Goal: Transaction & Acquisition: Download file/media

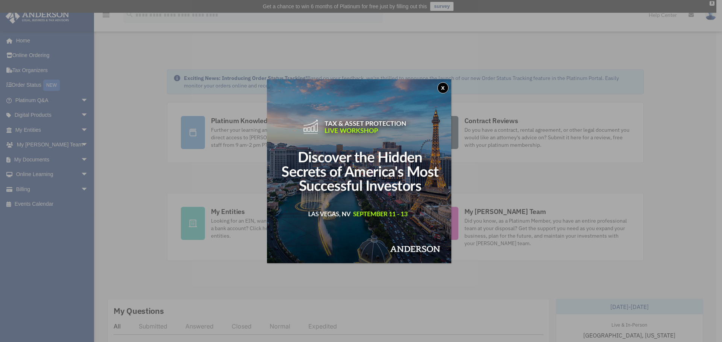
click at [65, 129] on div "x" at bounding box center [361, 171] width 722 height 342
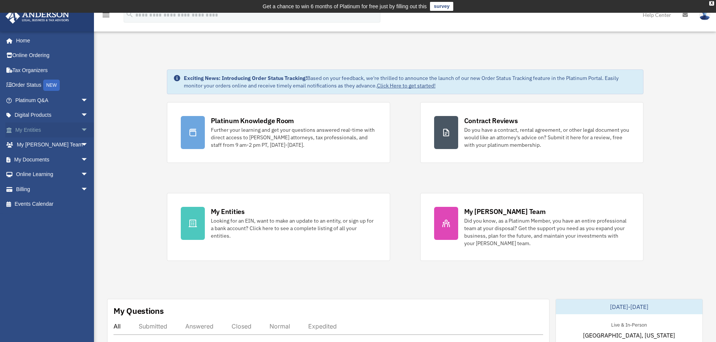
click at [81, 128] on span "arrow_drop_down" at bounding box center [88, 130] width 15 height 15
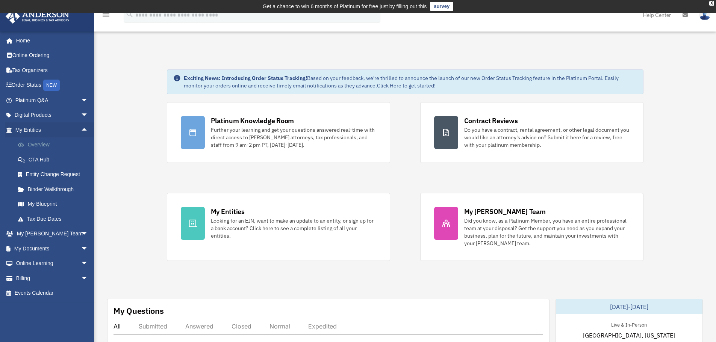
click at [36, 142] on link "Overview" at bounding box center [55, 145] width 89 height 15
click at [43, 248] on link "My Documents arrow_drop_down" at bounding box center [52, 248] width 94 height 15
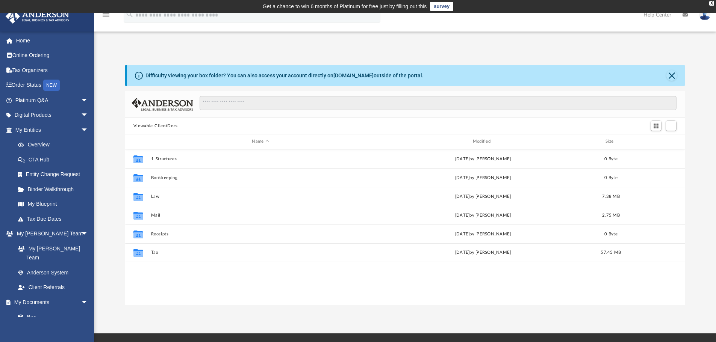
scroll to position [165, 554]
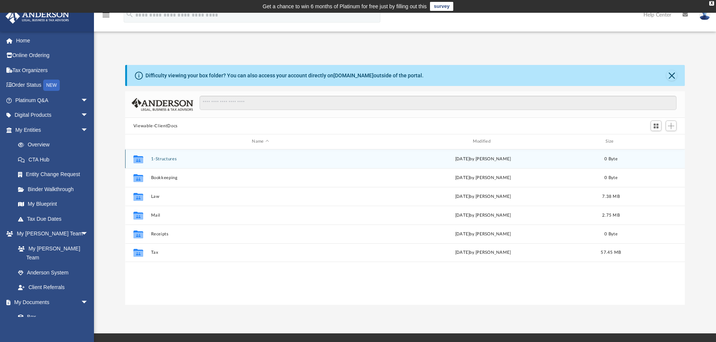
click at [175, 160] on button "1-Structures" at bounding box center [260, 159] width 219 height 5
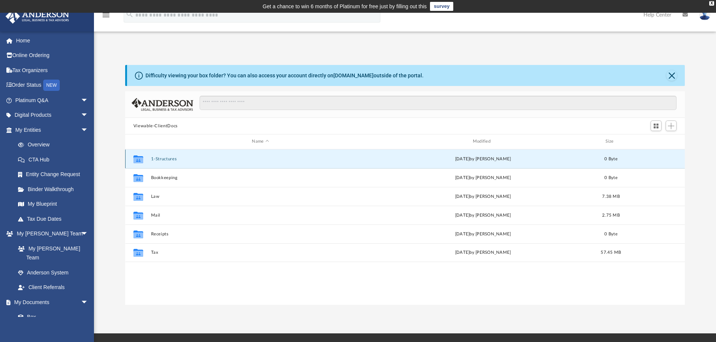
click at [175, 160] on button "1-Structures" at bounding box center [260, 159] width 219 height 5
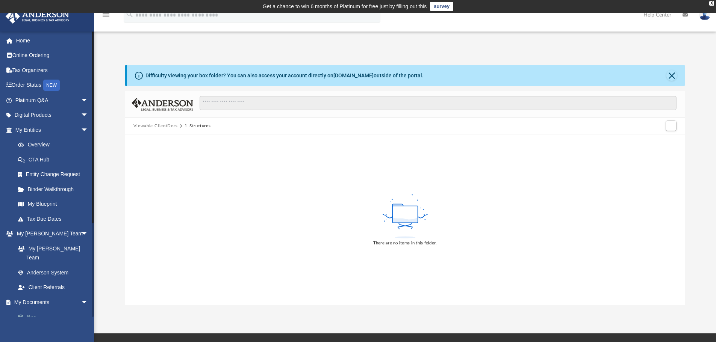
click at [27, 310] on link "Box" at bounding box center [55, 317] width 89 height 15
click at [33, 310] on link "Box" at bounding box center [55, 317] width 89 height 15
click at [33, 295] on link "My Documents arrow_drop_down" at bounding box center [52, 302] width 94 height 15
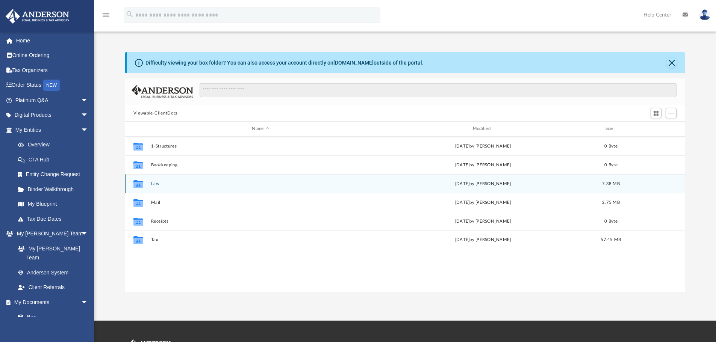
scroll to position [165, 554]
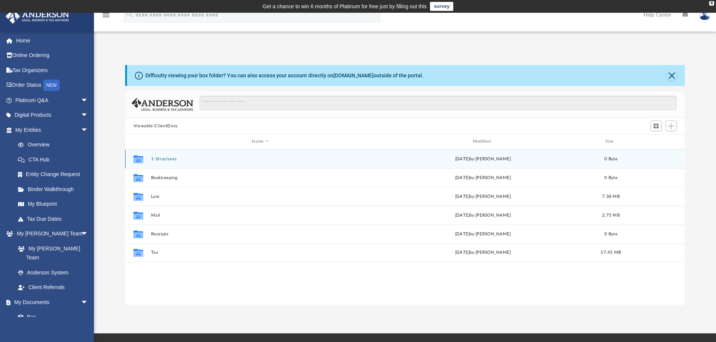
click at [166, 160] on button "1-Structures" at bounding box center [260, 159] width 219 height 5
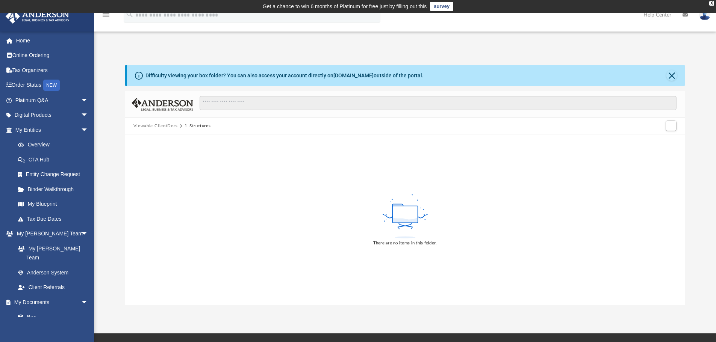
scroll to position [126, 0]
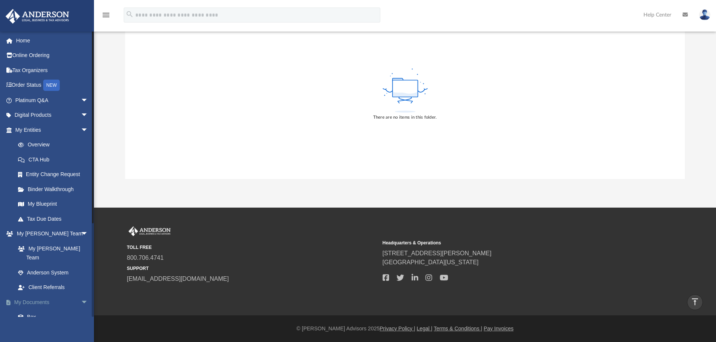
click at [38, 295] on link "My Documents arrow_drop_down" at bounding box center [52, 302] width 94 height 15
click at [27, 315] on span at bounding box center [24, 317] width 5 height 5
click at [32, 310] on link "Box" at bounding box center [55, 317] width 89 height 15
click at [207, 152] on div "There are no items in this folder." at bounding box center [405, 94] width 560 height 171
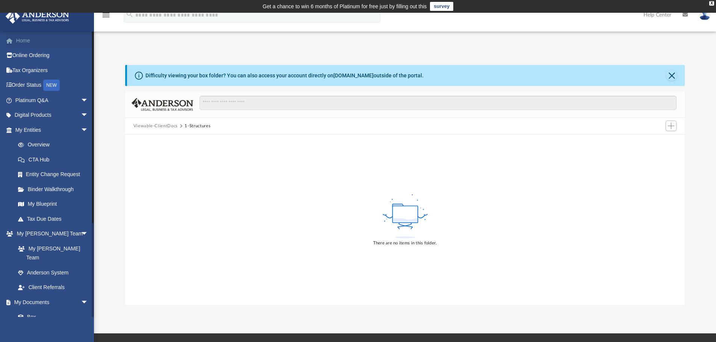
click at [26, 36] on link "Home" at bounding box center [52, 40] width 94 height 15
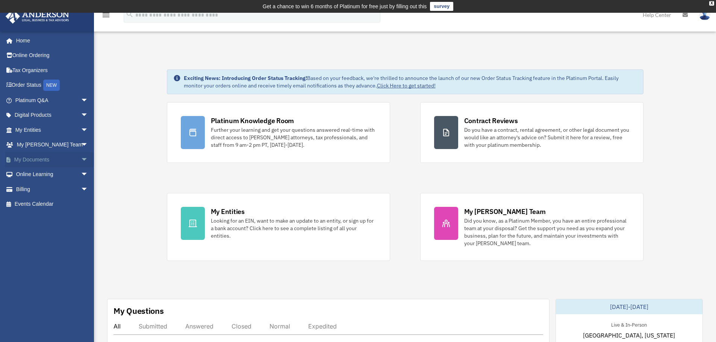
click at [46, 157] on link "My Documents arrow_drop_down" at bounding box center [52, 159] width 94 height 15
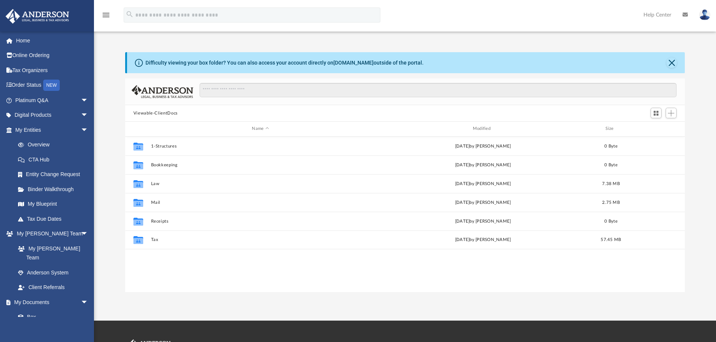
scroll to position [165, 554]
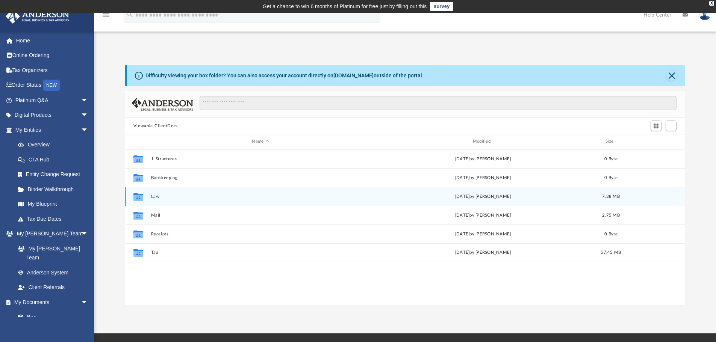
click at [168, 197] on button "Law" at bounding box center [260, 196] width 219 height 5
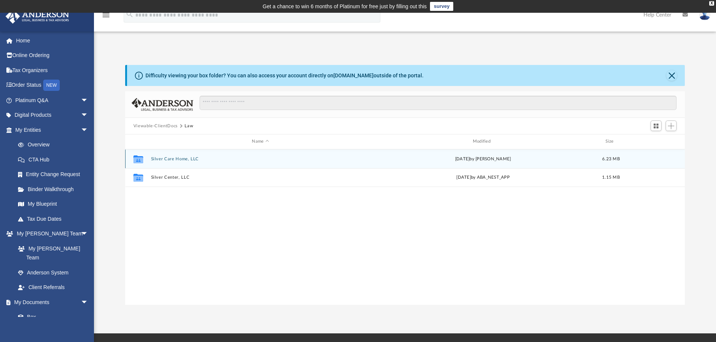
click at [173, 158] on button "Silver Care Home, LLC" at bounding box center [260, 159] width 219 height 5
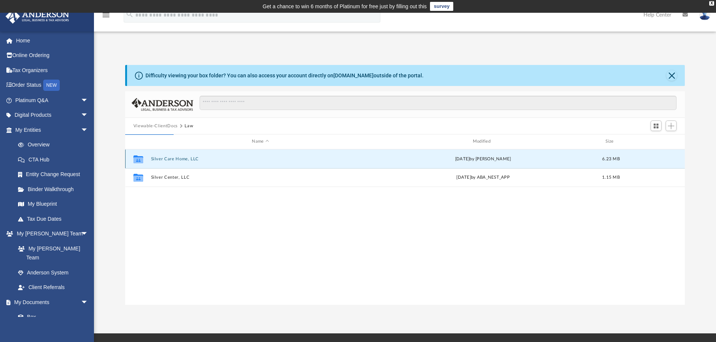
click at [173, 158] on button "Silver Care Home, LLC" at bounding box center [260, 159] width 219 height 5
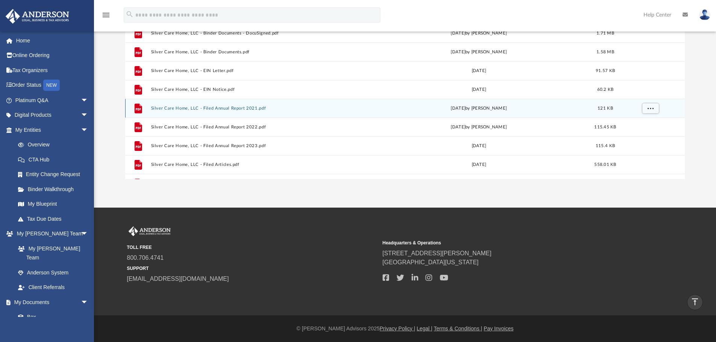
scroll to position [0, 0]
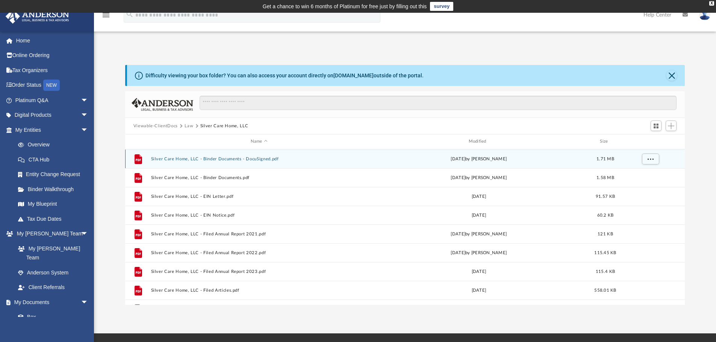
click at [172, 159] on button "Silver Care Home, LLC - Binder Documents - DocuSigned.pdf" at bounding box center [259, 159] width 216 height 5
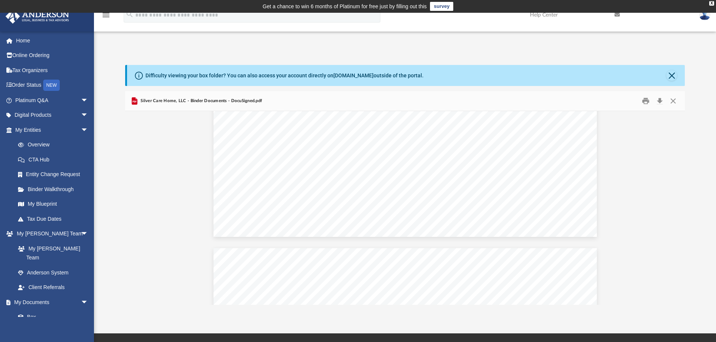
scroll to position [21461, 0]
click at [659, 100] on button "Download" at bounding box center [660, 101] width 14 height 12
